Goal: Task Accomplishment & Management: Manage account settings

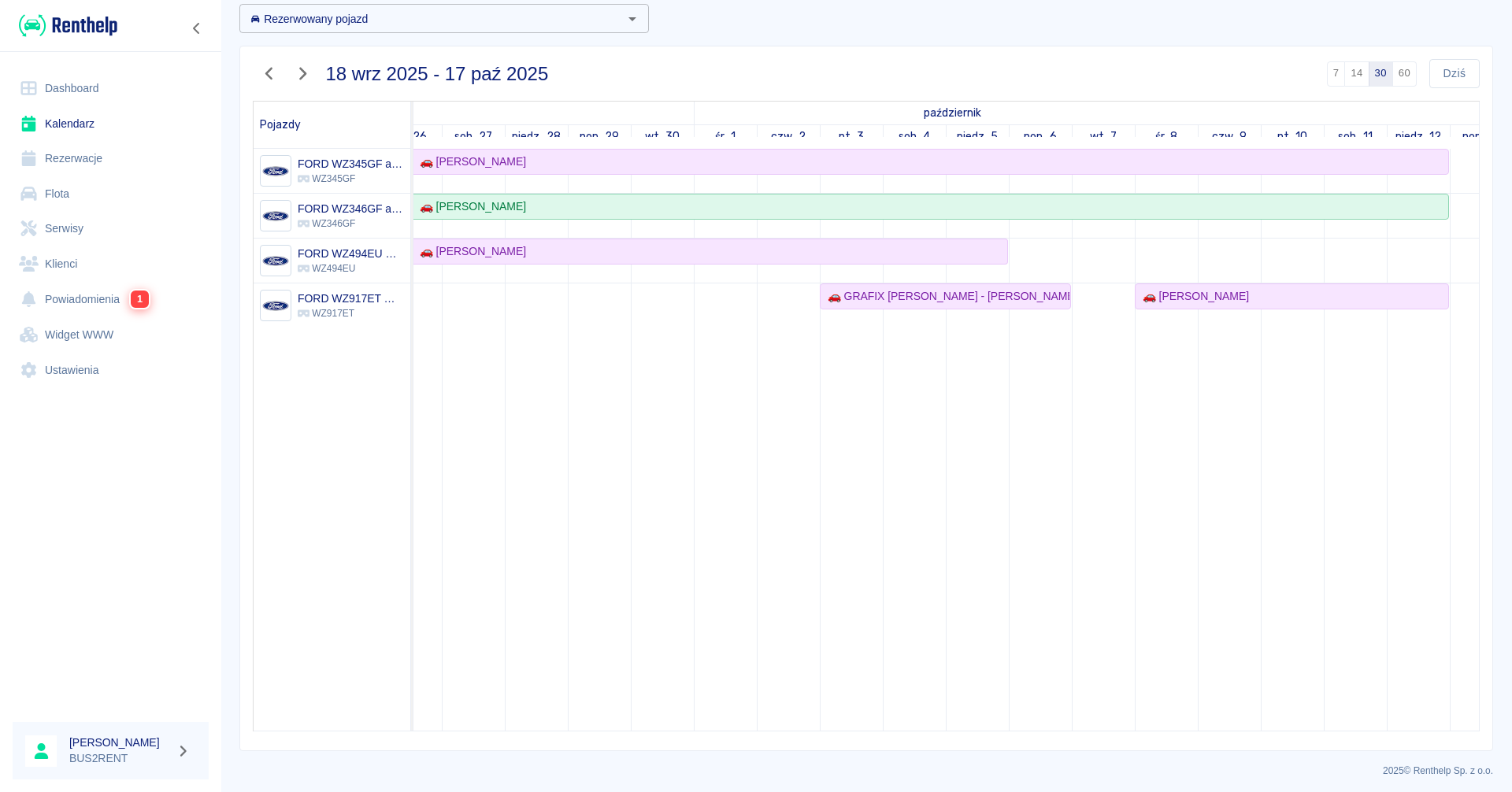
scroll to position [0, 280]
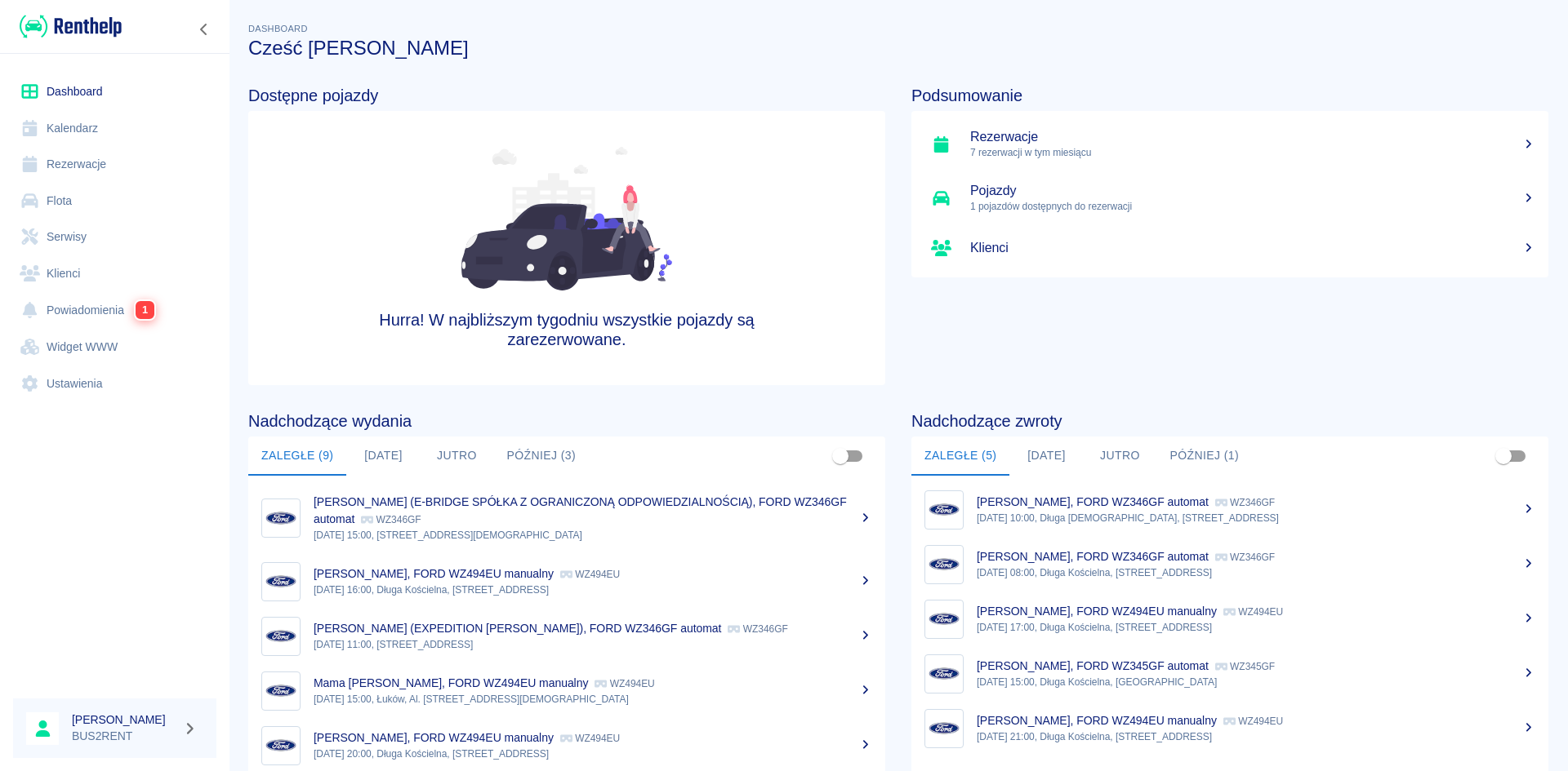
click at [89, 130] on link "Kalendarz" at bounding box center [115, 128] width 203 height 36
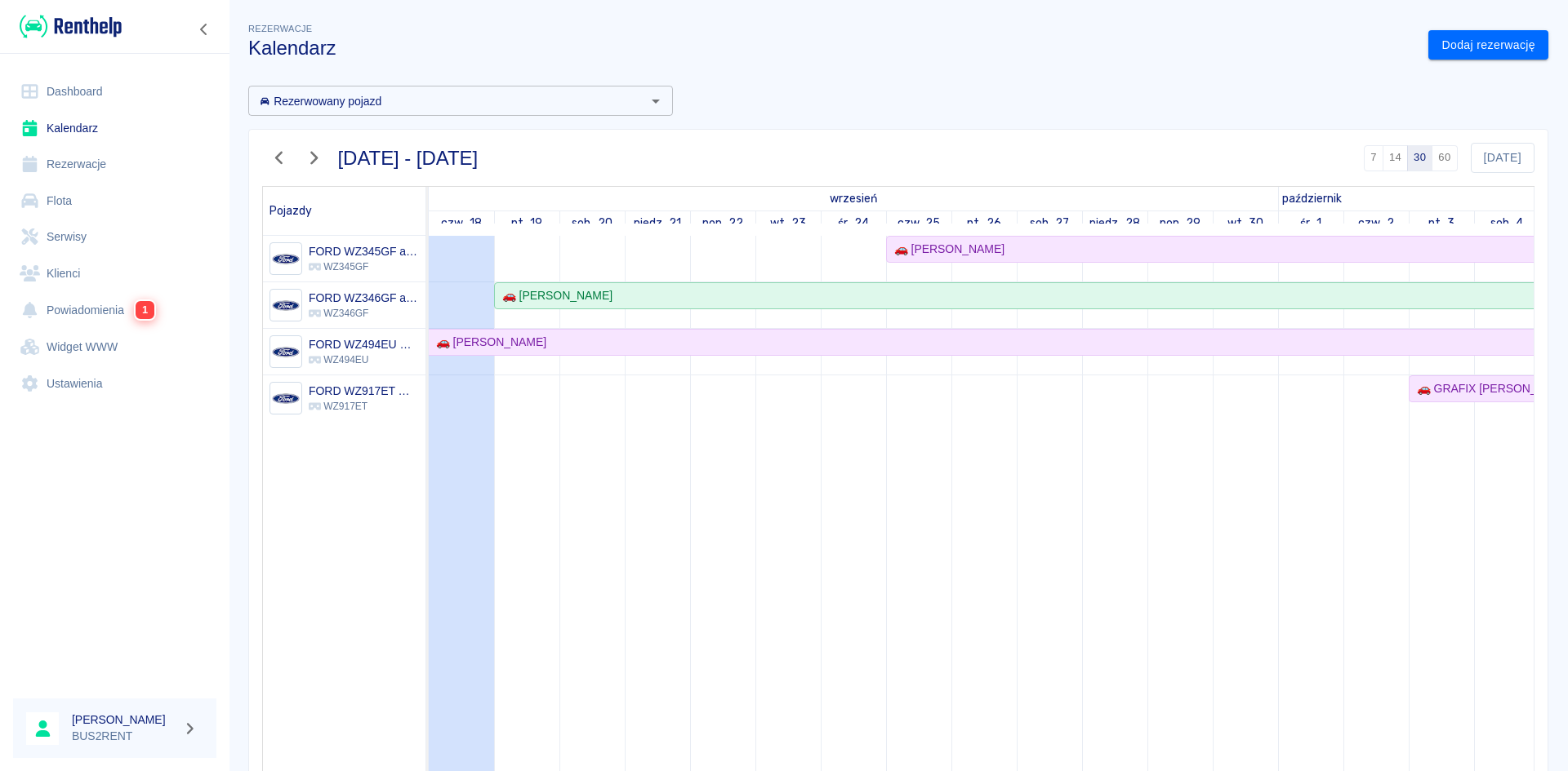
click at [287, 156] on icon "button" at bounding box center [279, 157] width 21 height 17
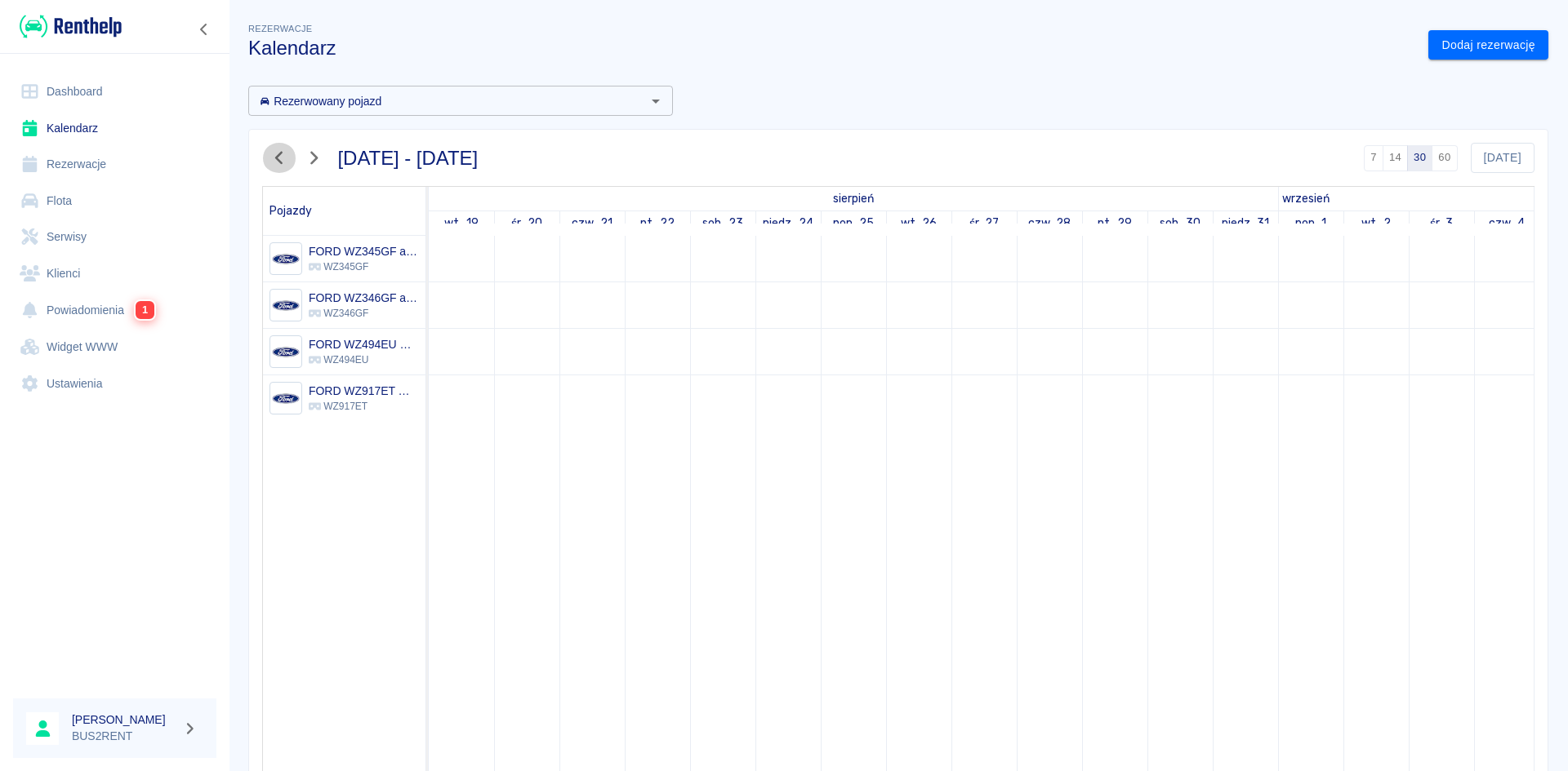
click at [287, 156] on icon "button" at bounding box center [279, 157] width 21 height 17
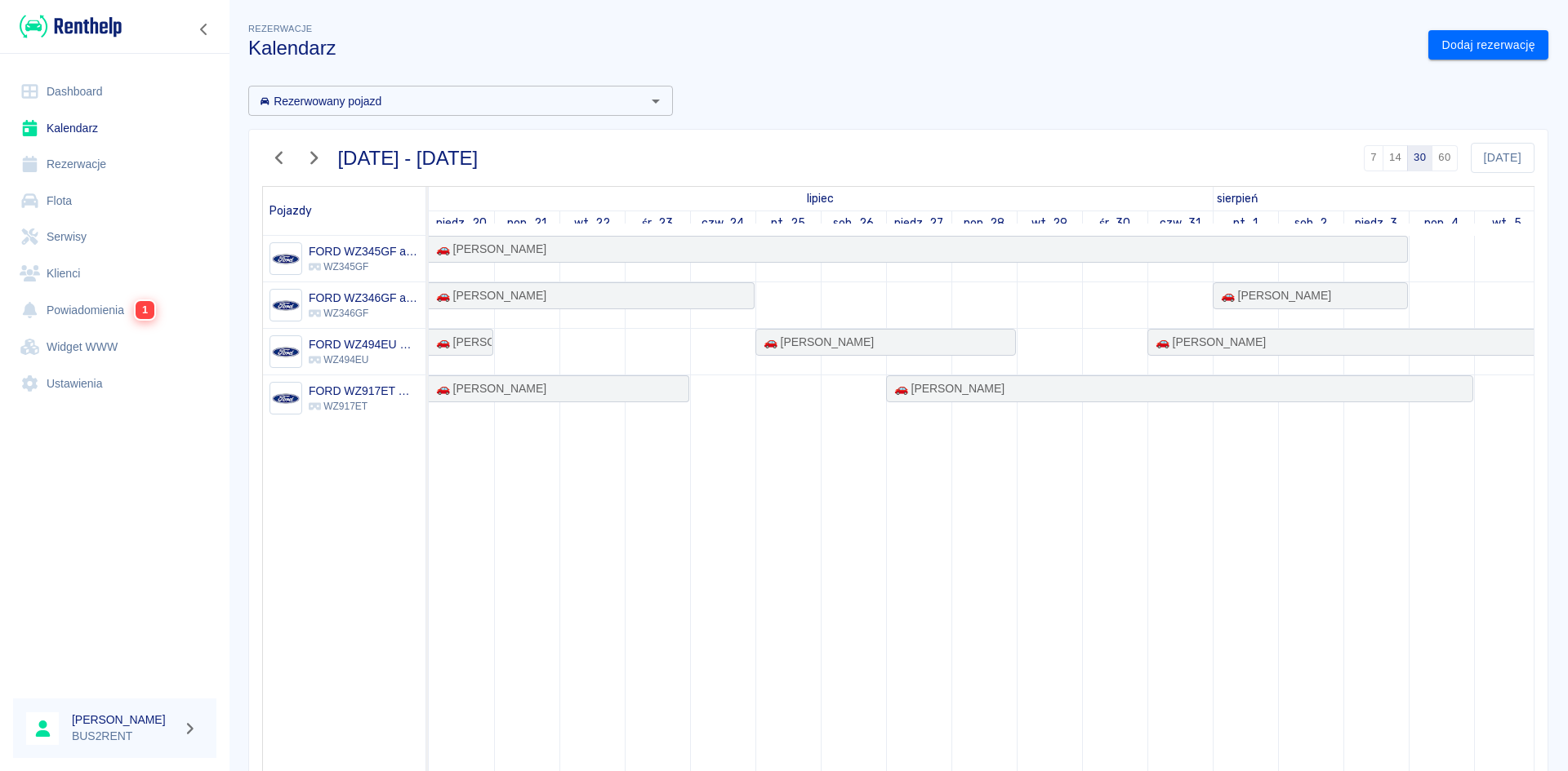
click at [287, 156] on icon "button" at bounding box center [279, 157] width 21 height 17
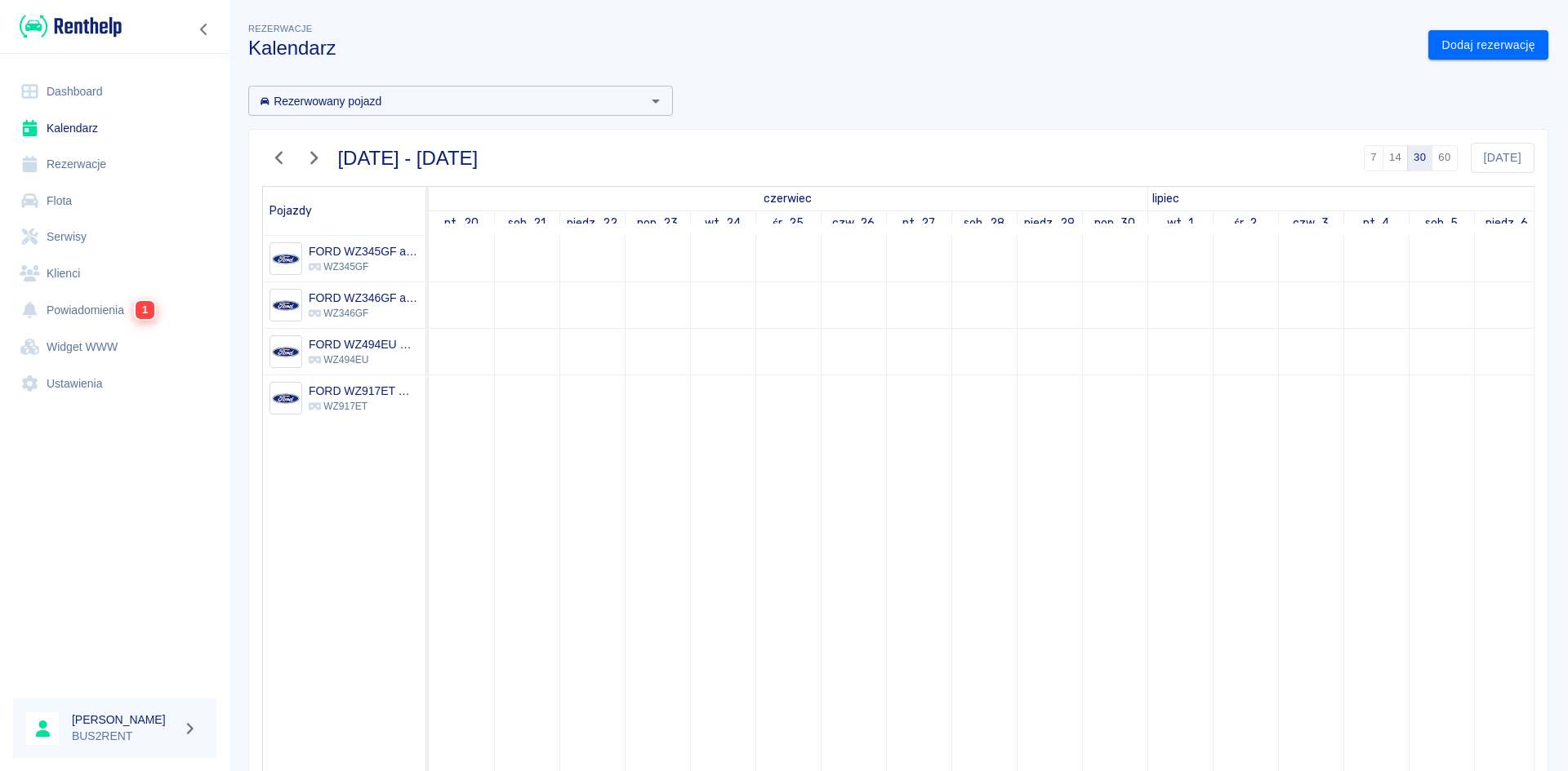
click at [287, 156] on icon "button" at bounding box center [279, 157] width 21 height 17
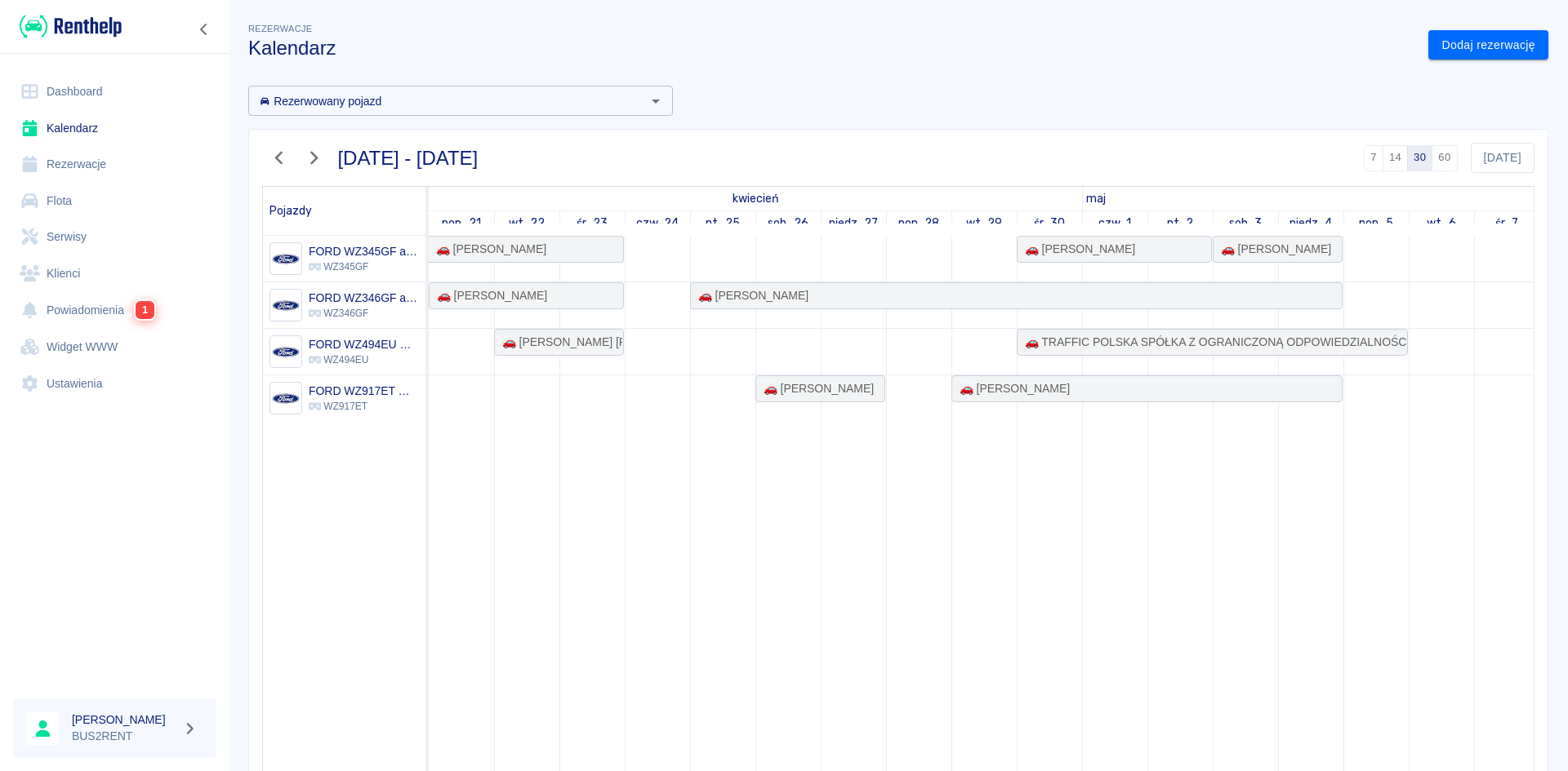
click at [313, 152] on icon "button" at bounding box center [313, 157] width 21 height 17
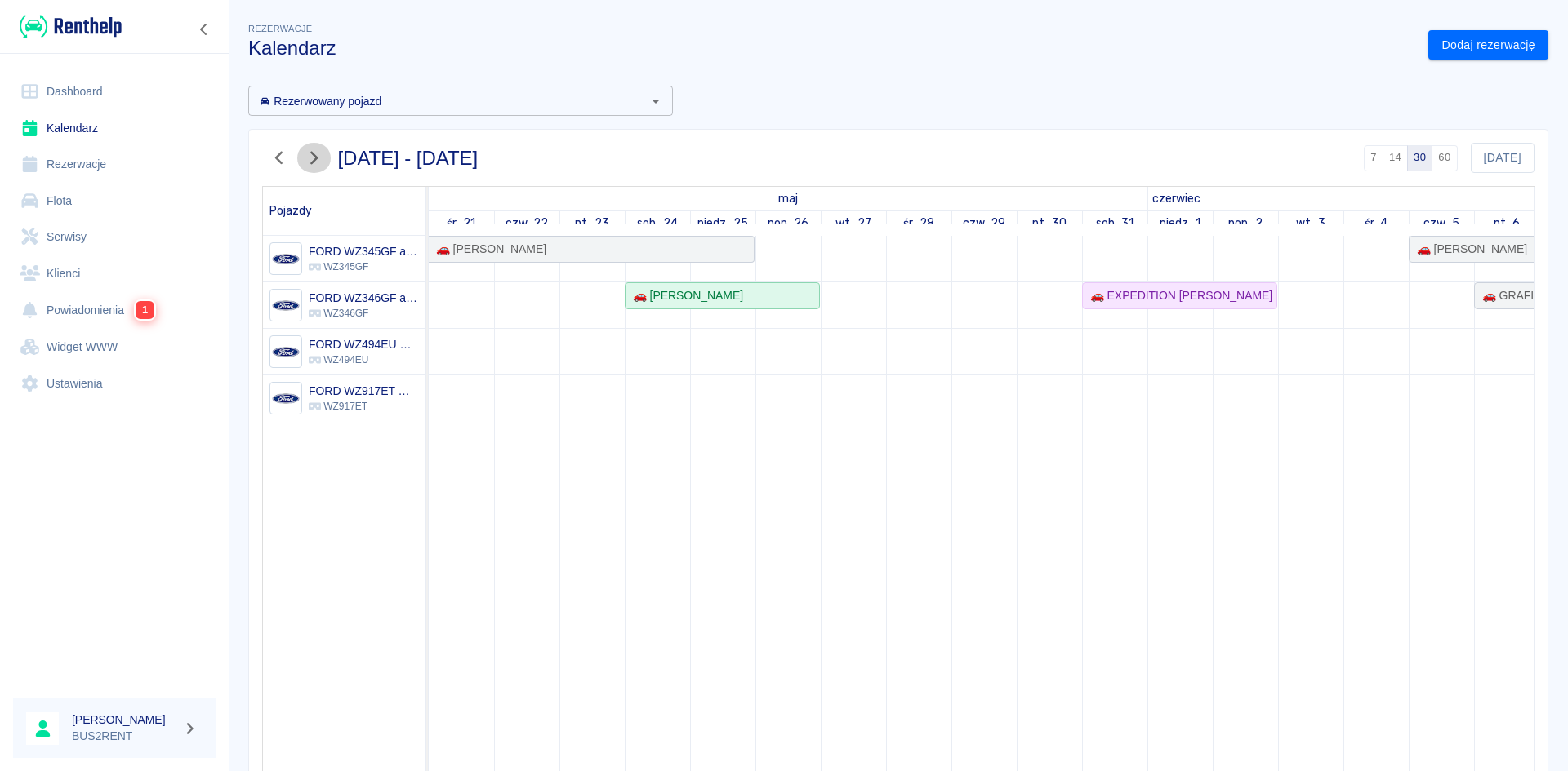
click at [310, 158] on icon "button" at bounding box center [313, 157] width 21 height 17
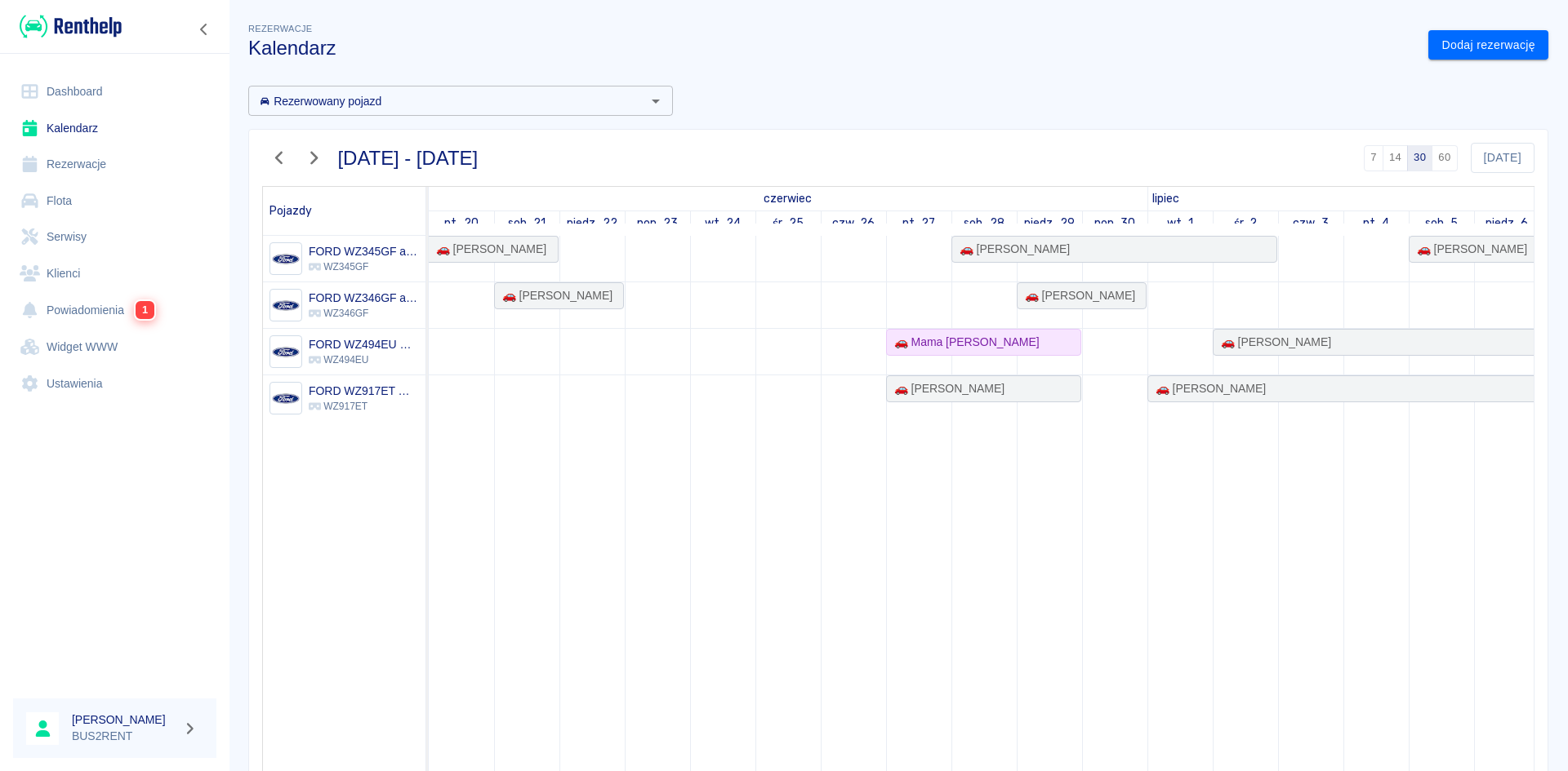
click at [310, 158] on icon "button" at bounding box center [313, 157] width 21 height 17
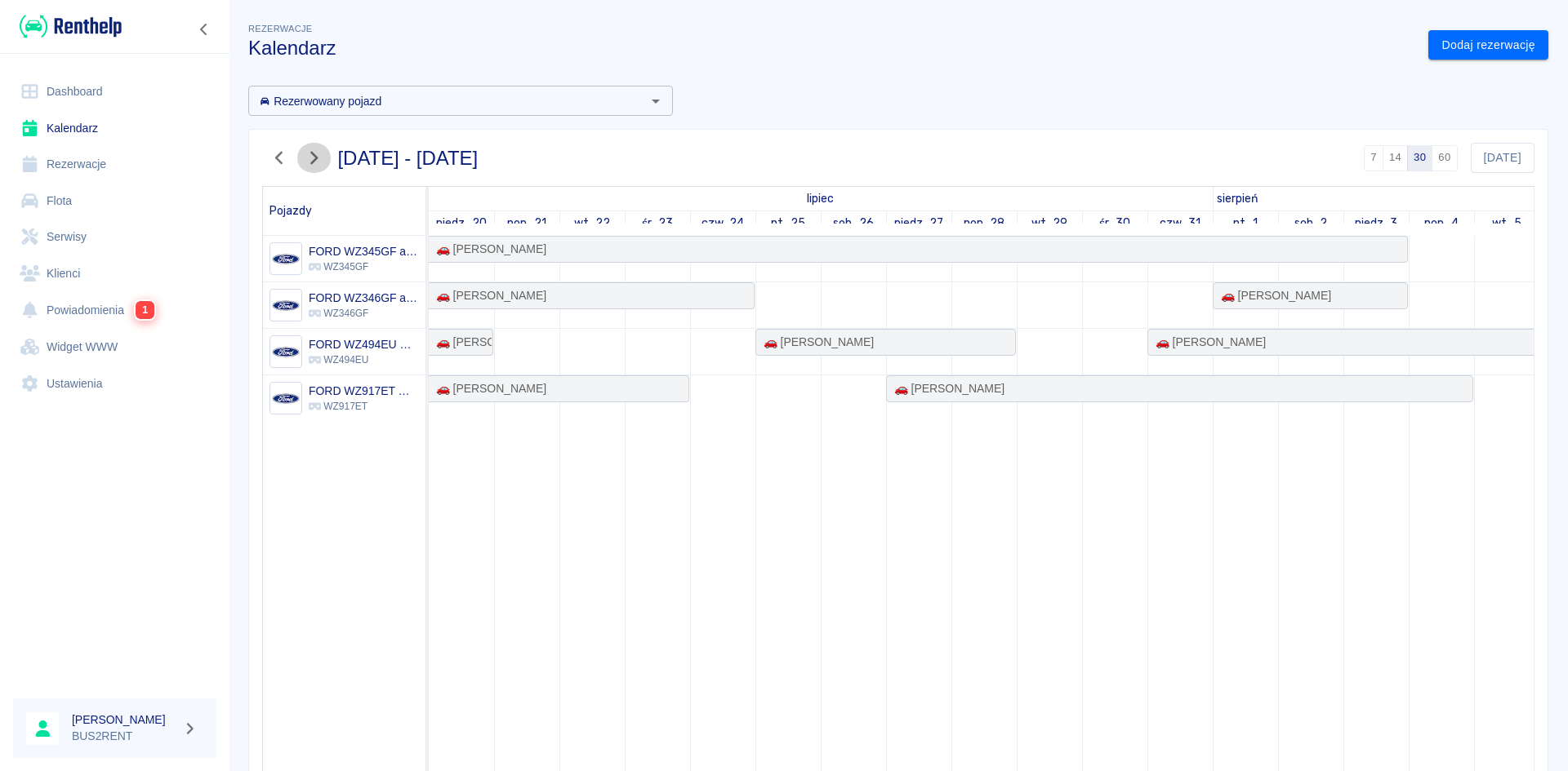
click at [310, 158] on icon "button" at bounding box center [313, 157] width 21 height 17
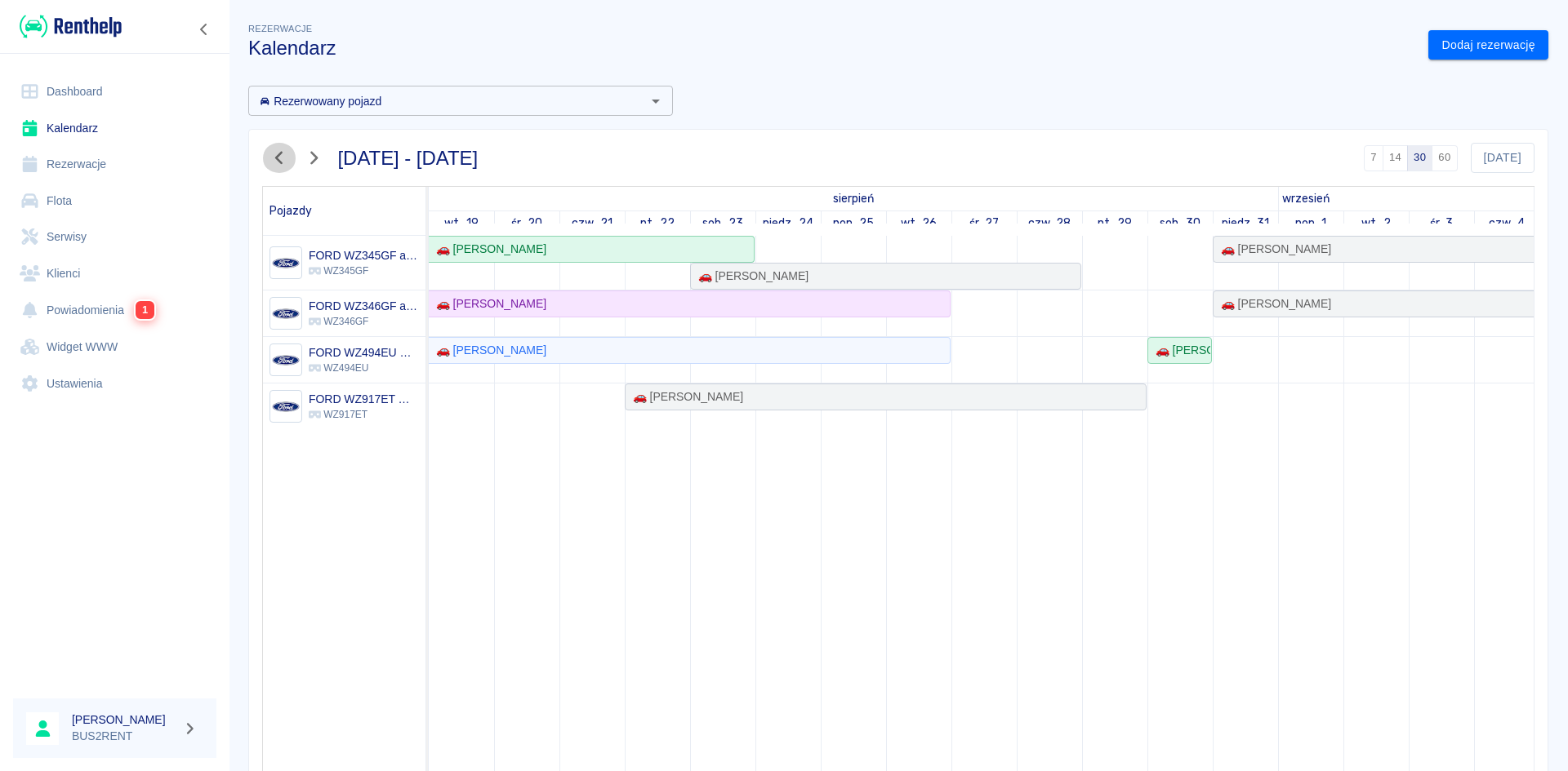
click at [275, 156] on icon "button" at bounding box center [279, 157] width 21 height 17
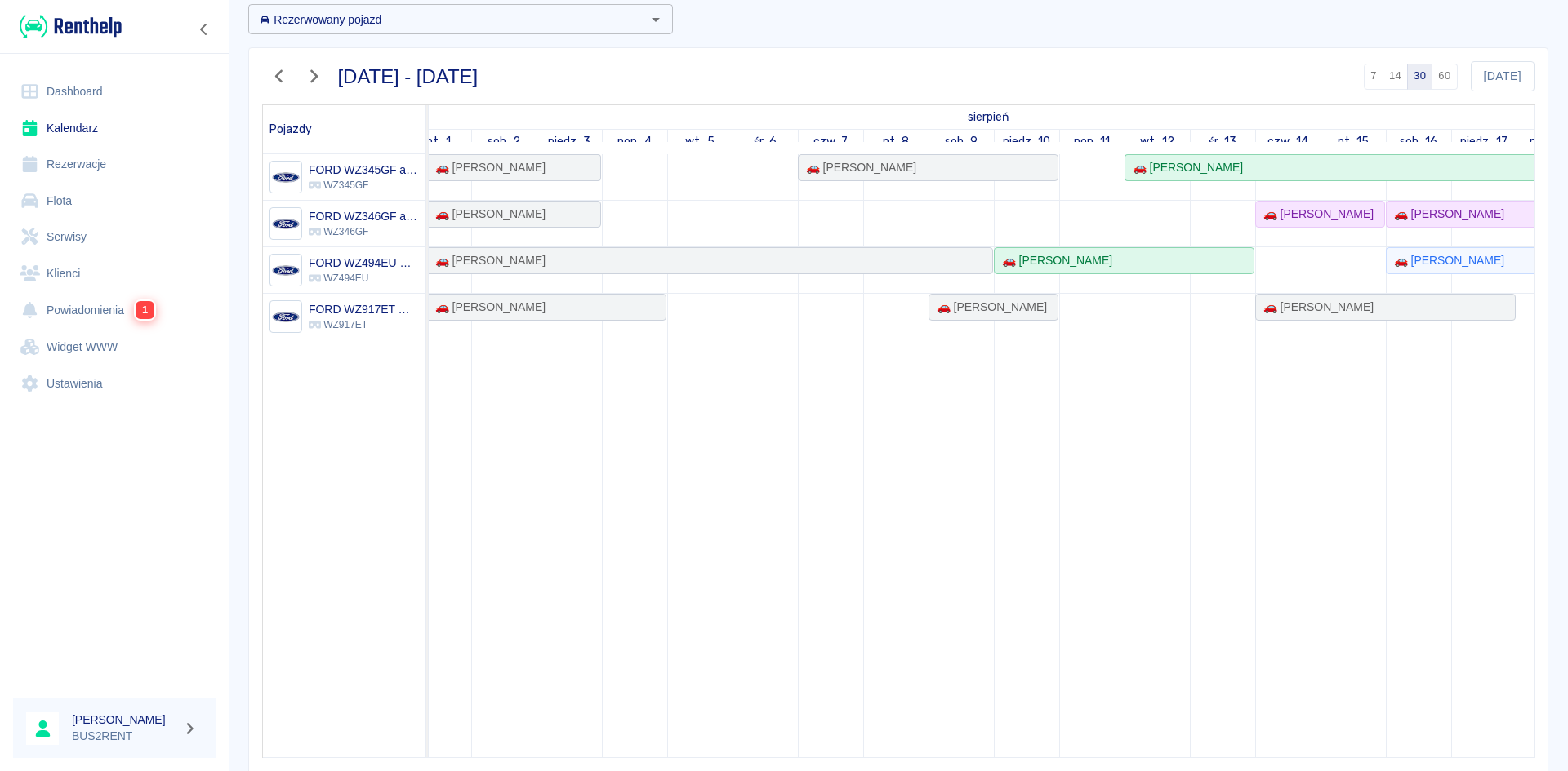
scroll to position [0, 867]
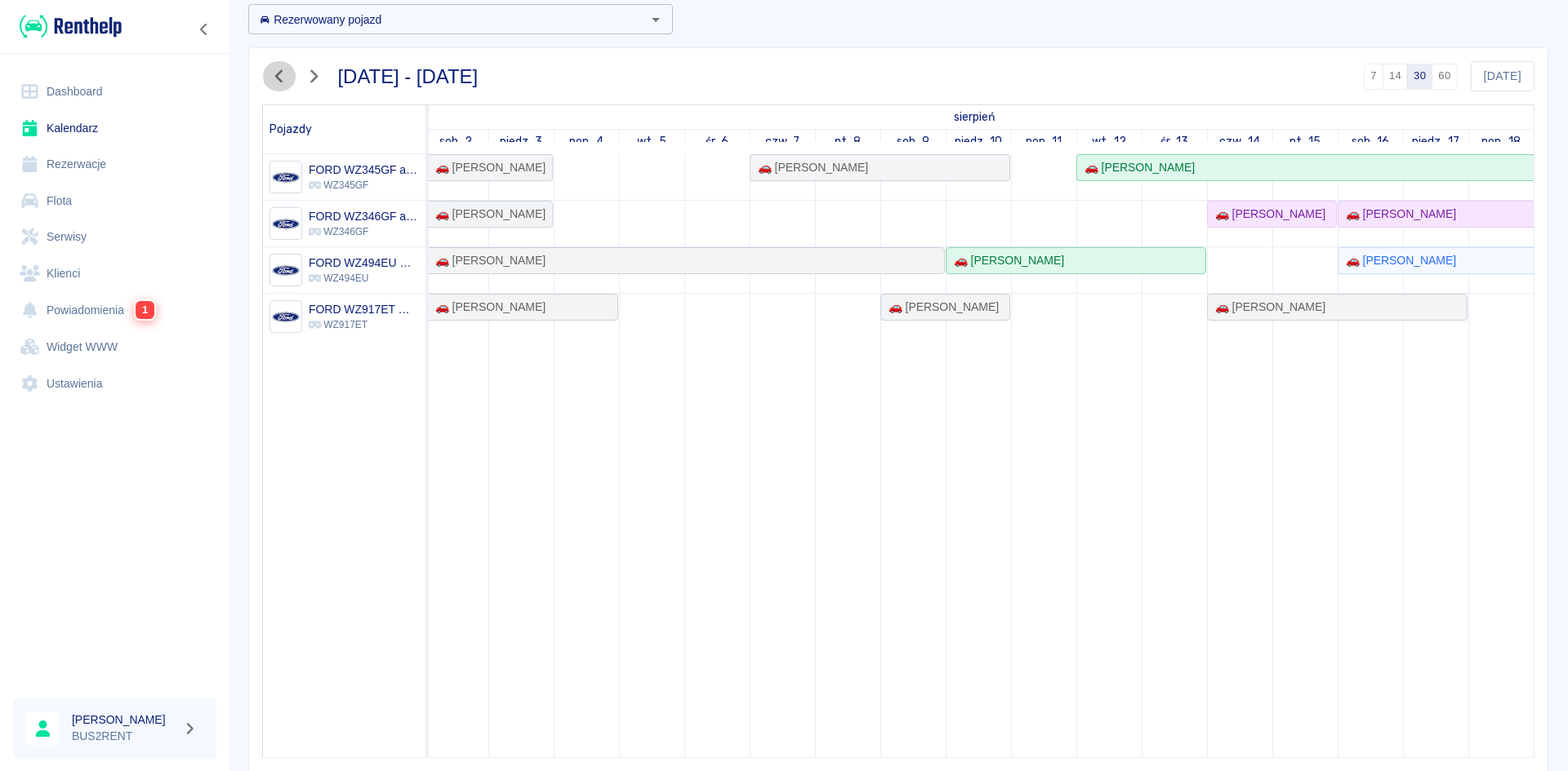
click at [275, 77] on icon "button" at bounding box center [279, 76] width 21 height 17
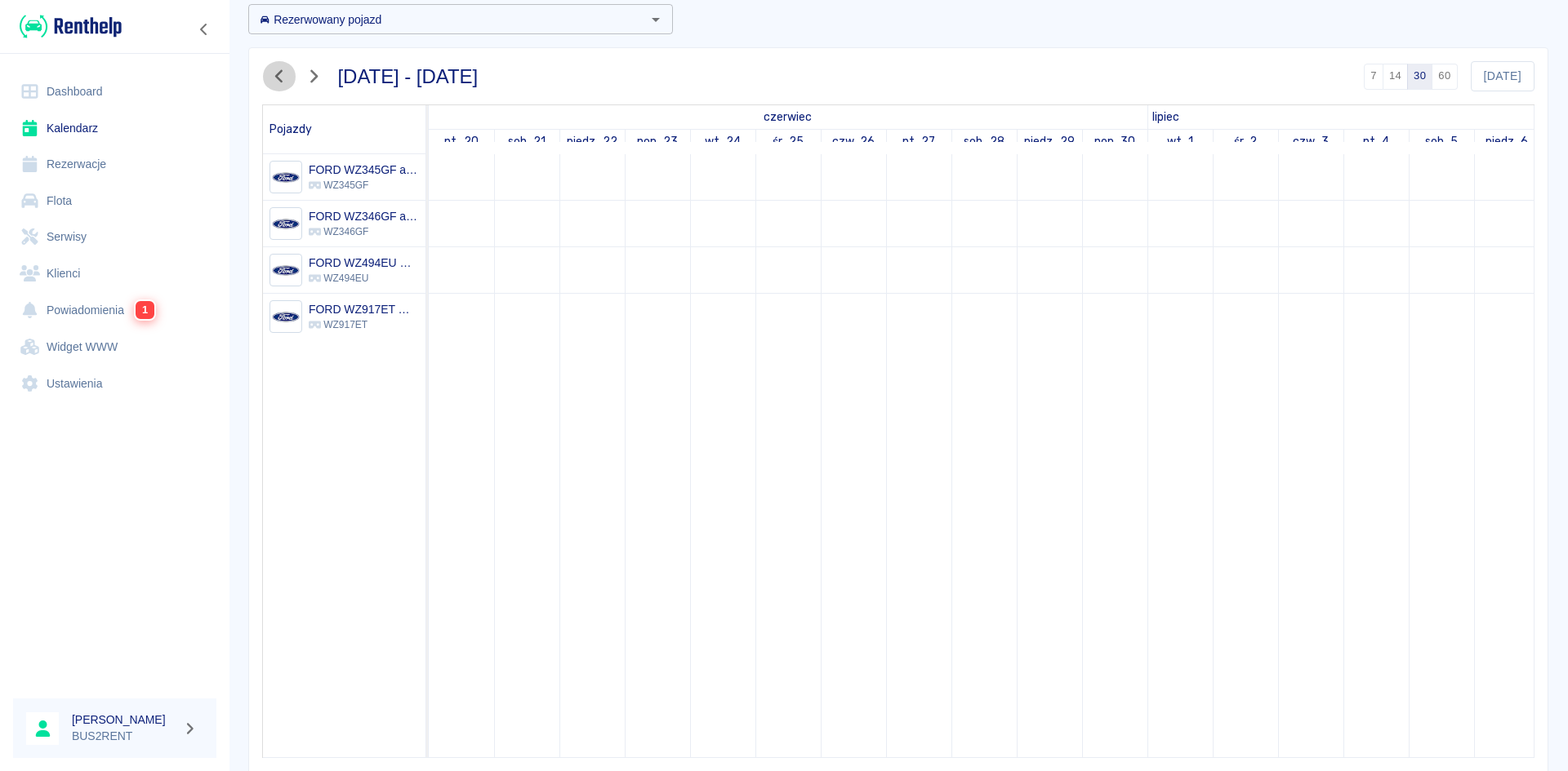
click at [275, 77] on icon "button" at bounding box center [279, 76] width 21 height 17
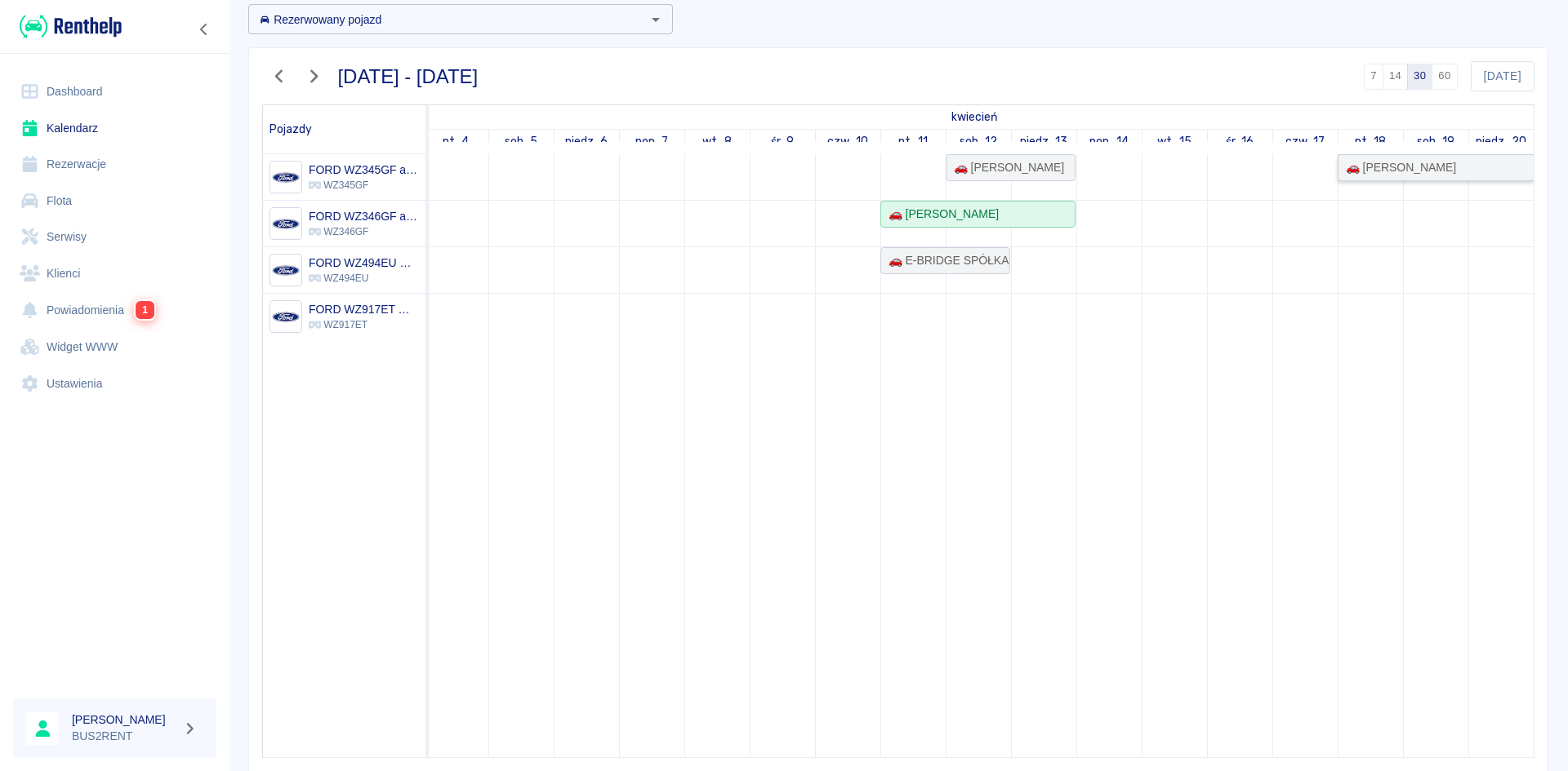
click at [1371, 164] on div "🚗 [PERSON_NAME]" at bounding box center [1397, 168] width 116 height 17
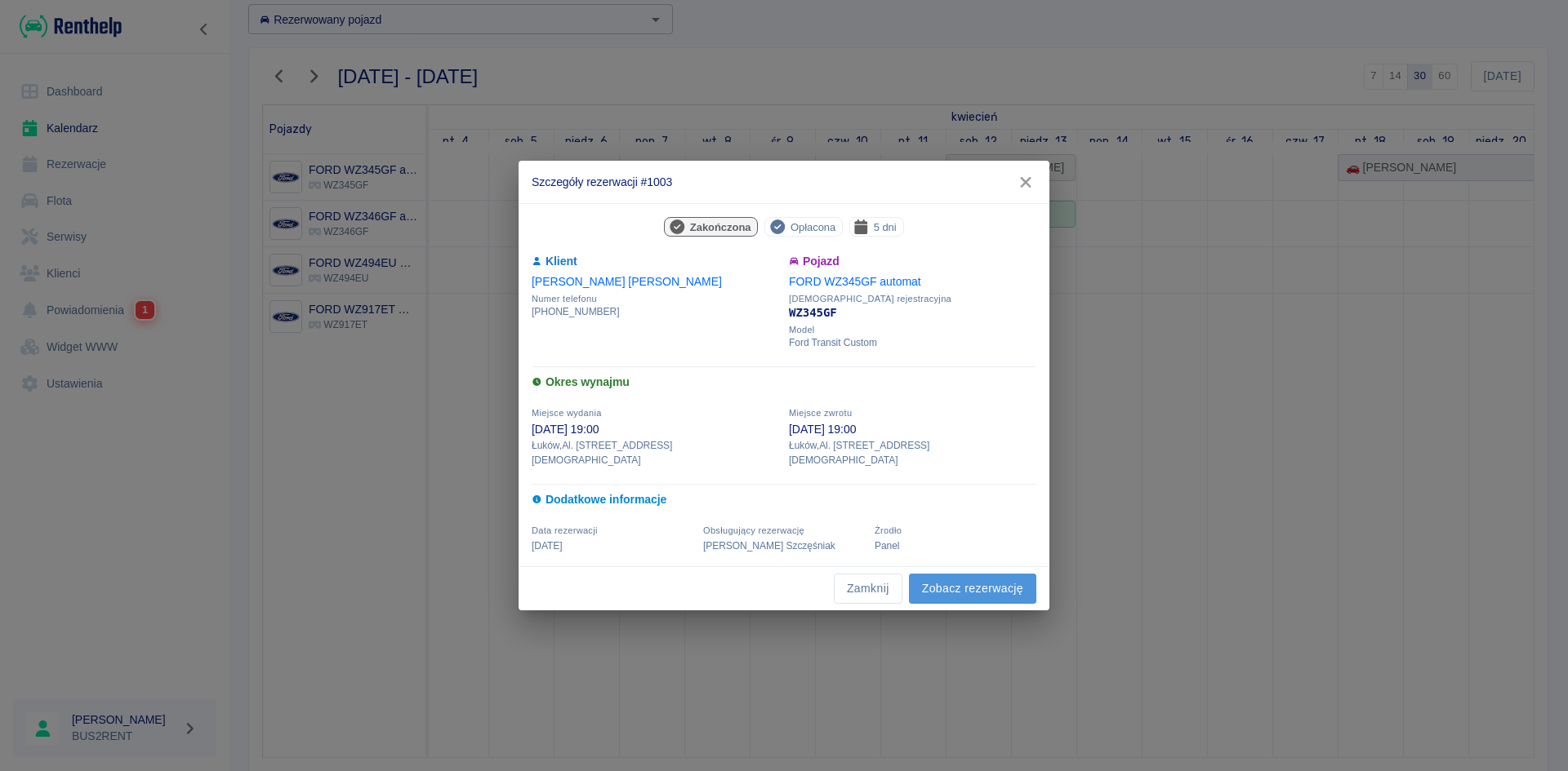
click at [958, 582] on link "Zobacz rezerwację" at bounding box center [972, 588] width 128 height 30
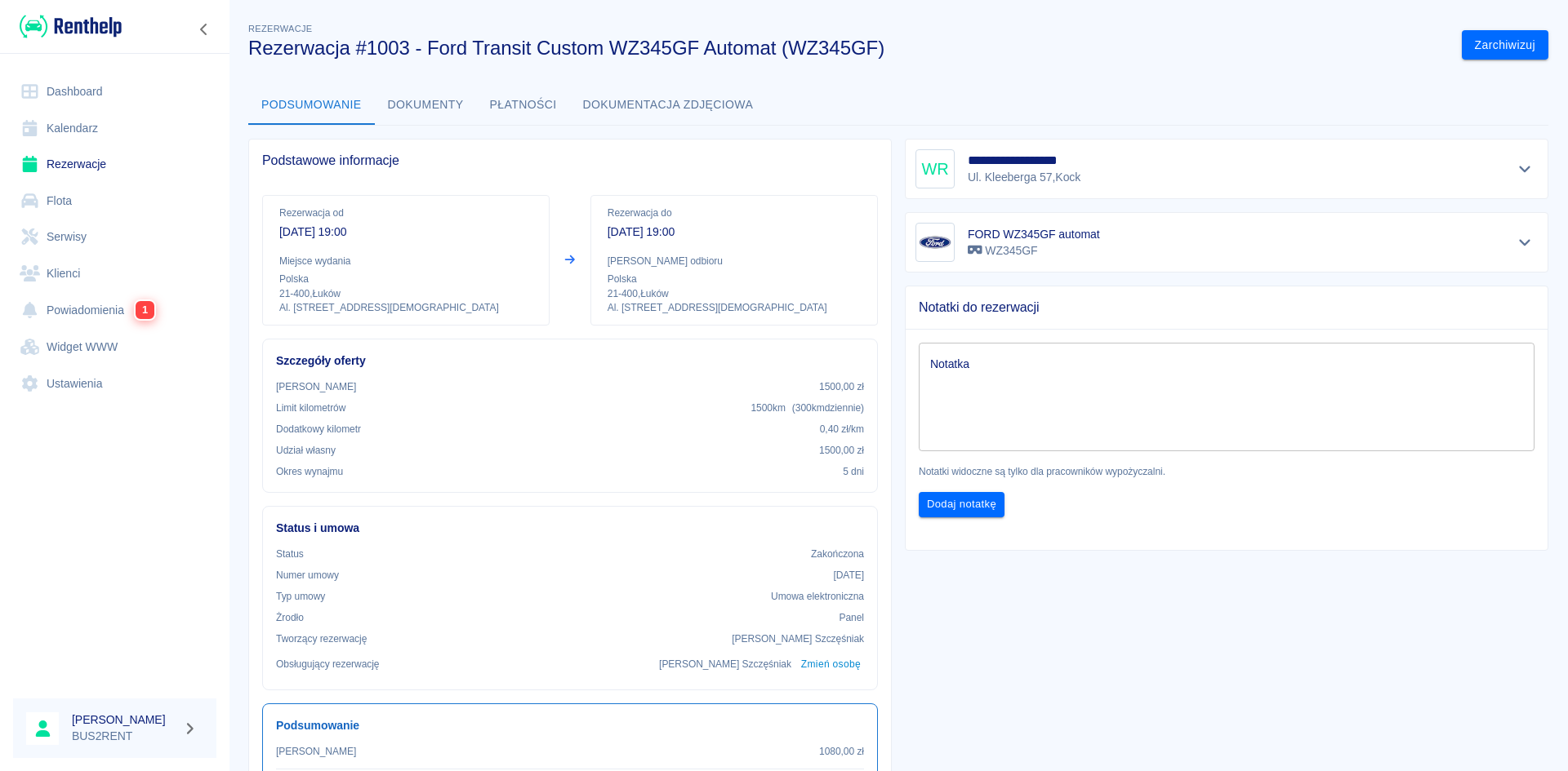
click at [441, 105] on button "Dokumenty" at bounding box center [426, 105] width 102 height 39
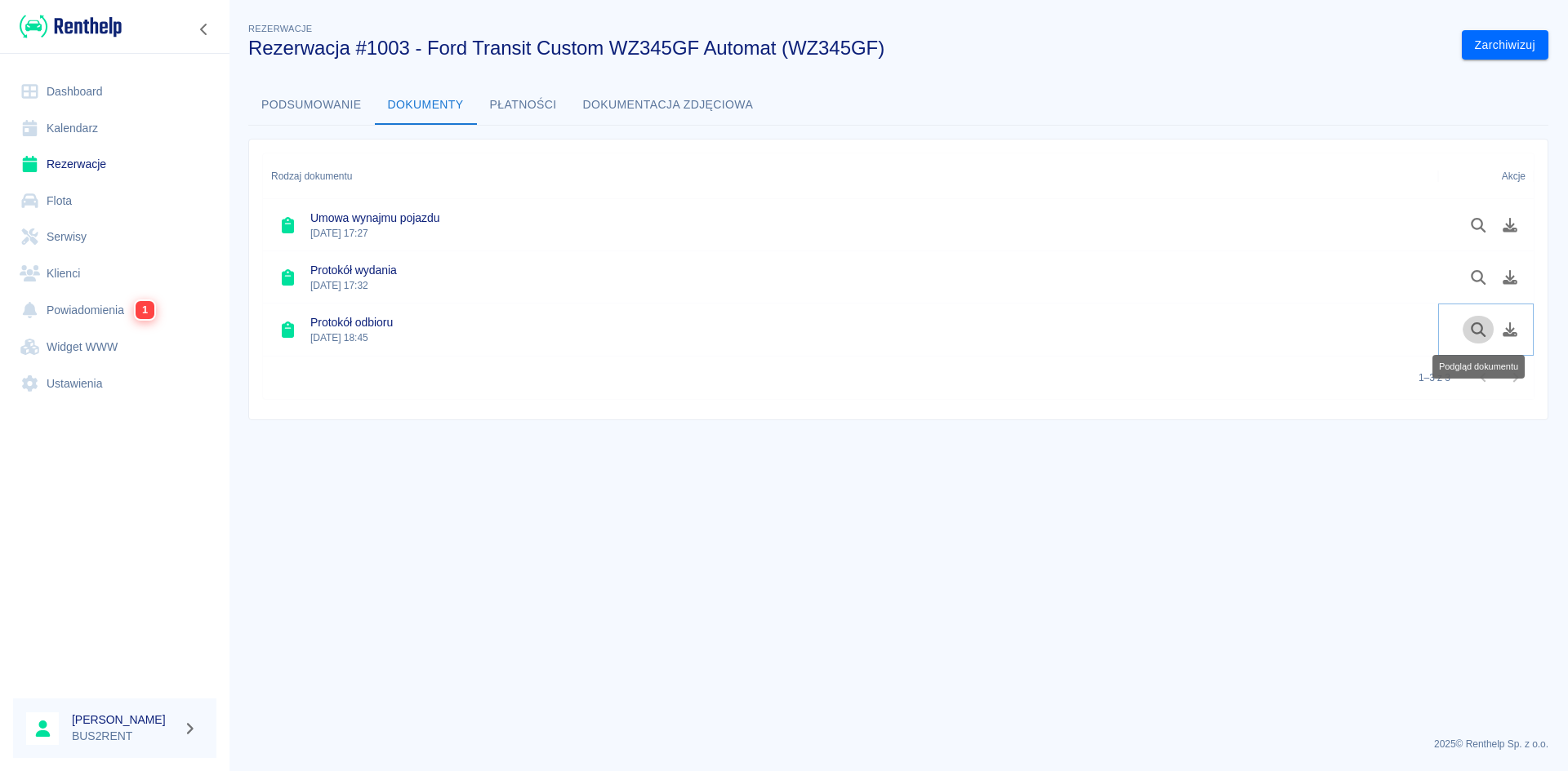
click at [1477, 336] on icon "Podgląd dokumentu" at bounding box center [1479, 330] width 19 height 15
